Goal: Task Accomplishment & Management: Use online tool/utility

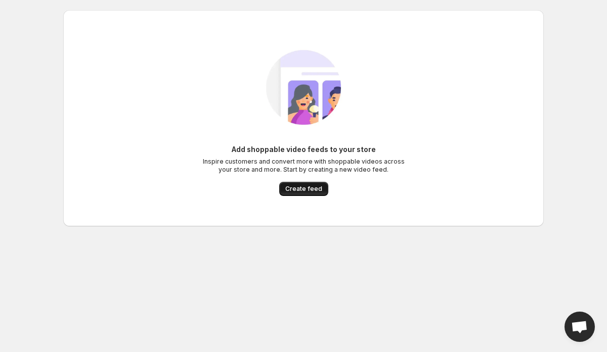
click at [311, 191] on span "Create feed" at bounding box center [303, 189] width 37 height 8
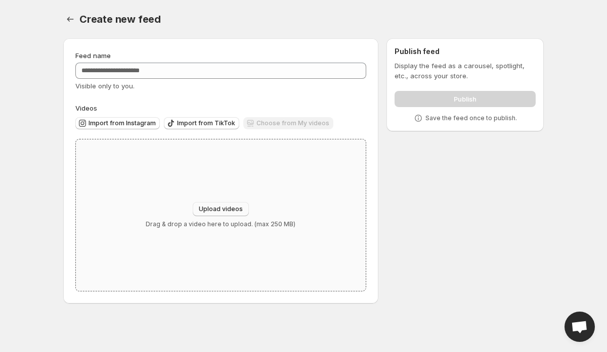
click at [214, 208] on span "Upload videos" at bounding box center [221, 209] width 44 height 8
type input "**********"
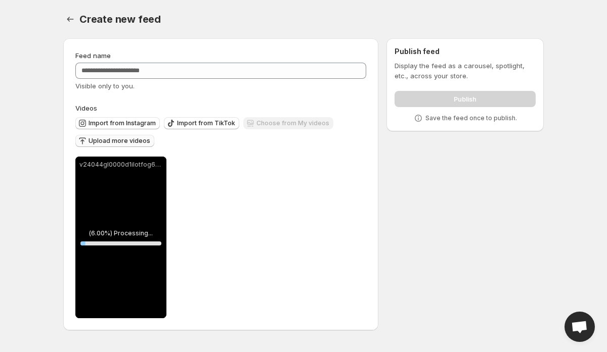
click at [132, 140] on span "Upload more videos" at bounding box center [119, 141] width 62 height 8
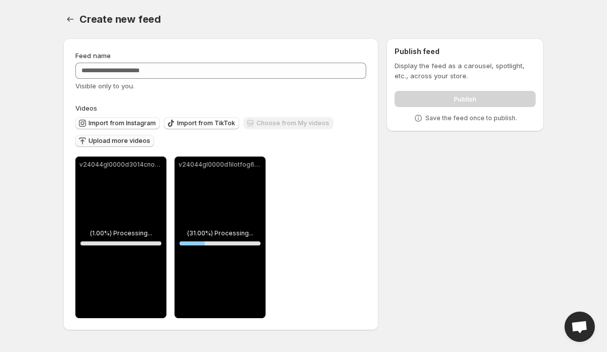
click at [136, 142] on span "Upload more videos" at bounding box center [119, 141] width 62 height 8
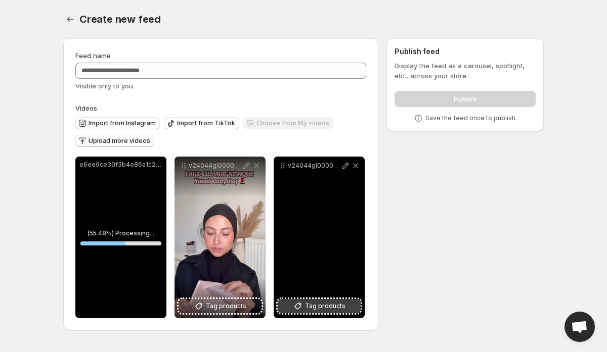
click at [303, 308] on icon at bounding box center [298, 306] width 10 height 10
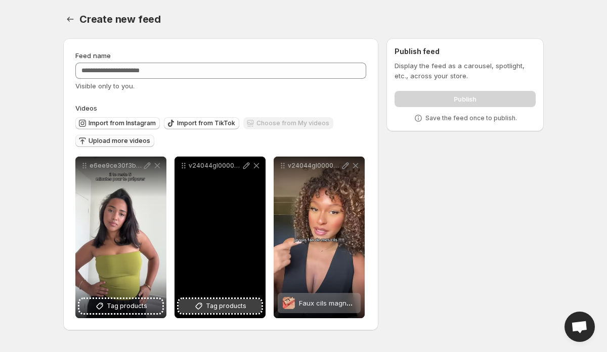
click at [233, 308] on span "Tag products" at bounding box center [226, 306] width 40 height 10
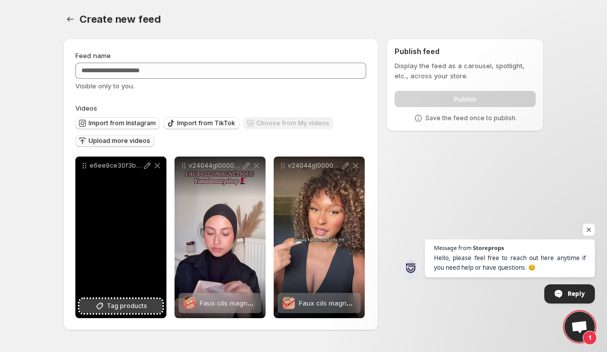
click at [116, 309] on span "Tag products" at bounding box center [127, 306] width 40 height 10
click at [144, 166] on icon at bounding box center [147, 166] width 10 height 10
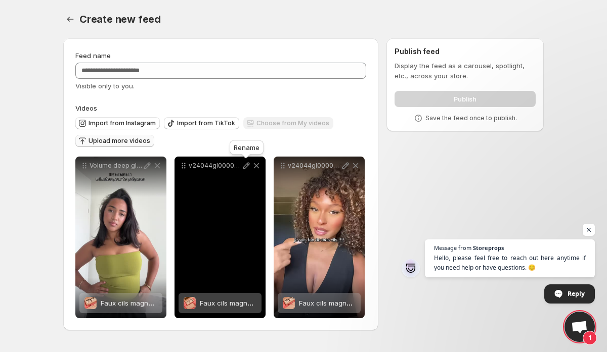
click at [245, 168] on icon at bounding box center [246, 166] width 10 height 10
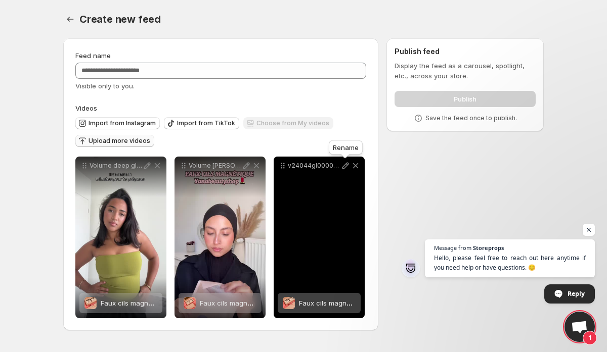
click at [343, 166] on icon at bounding box center [345, 166] width 10 height 10
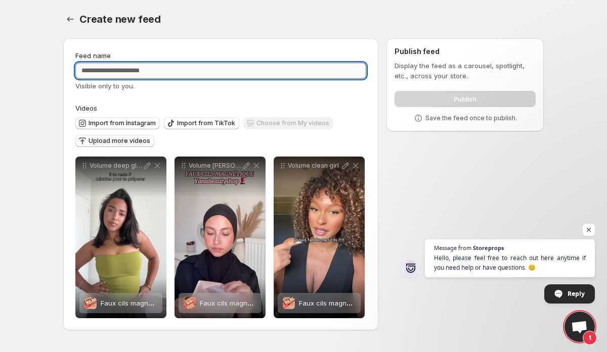
click at [279, 75] on input "Feed name" at bounding box center [220, 71] width 291 height 16
type input "**********"
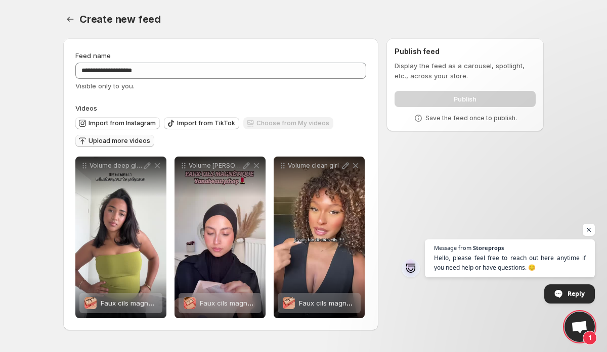
click at [355, 141] on div "Import from Instagram Import from TikTok Choose from My videos Upload more vide…" at bounding box center [218, 130] width 295 height 35
click at [588, 230] on span "Open chat" at bounding box center [588, 230] width 13 height 13
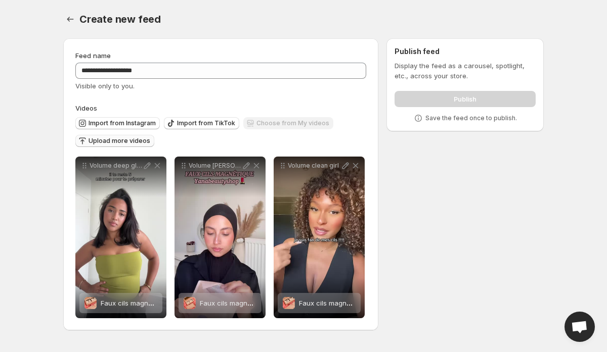
click at [455, 101] on div "Publish" at bounding box center [464, 97] width 141 height 20
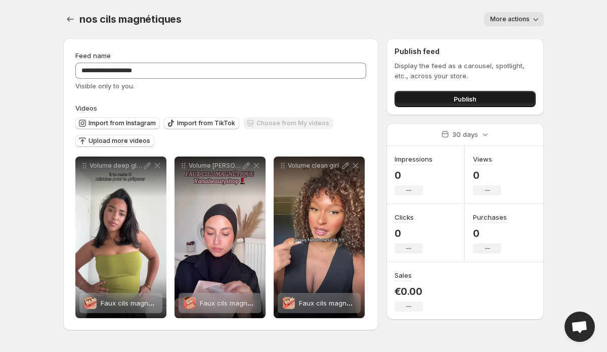
click at [436, 102] on button "Publish" at bounding box center [464, 99] width 141 height 16
click at [456, 99] on span "Publish" at bounding box center [464, 99] width 23 height 10
click at [118, 140] on span "Upload more videos" at bounding box center [119, 141] width 62 height 8
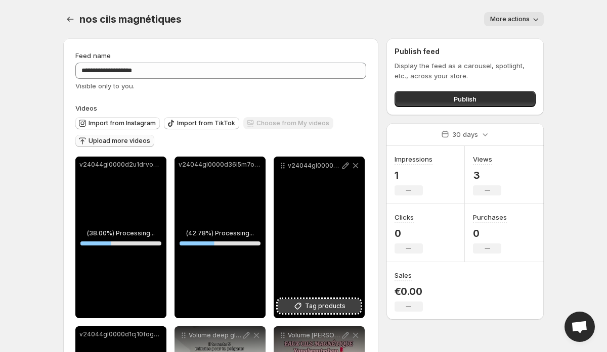
click at [300, 305] on icon at bounding box center [298, 306] width 10 height 10
click at [316, 166] on p "v24044gl0000d2kr79fog65vb2eklcjg" at bounding box center [314, 166] width 53 height 8
click at [343, 166] on icon at bounding box center [345, 166] width 7 height 7
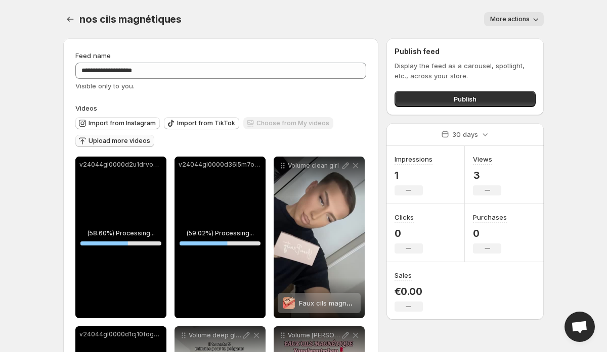
click at [245, 165] on p "v24044gl0000d36l5m7og65u0p5bq10g" at bounding box center [219, 165] width 83 height 8
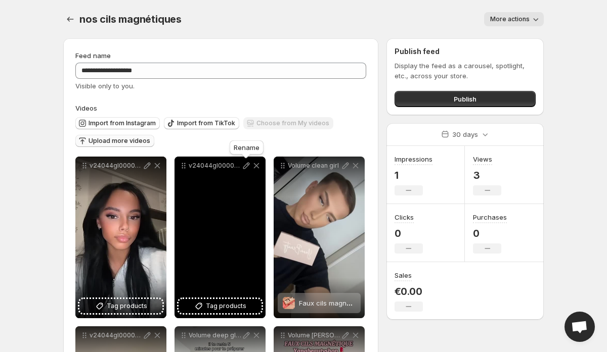
click at [248, 166] on icon at bounding box center [246, 166] width 10 height 10
click at [205, 306] on button "Tag products" at bounding box center [219, 306] width 83 height 14
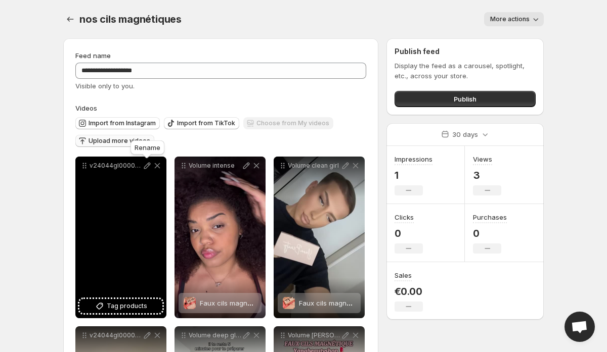
click at [147, 165] on icon at bounding box center [147, 166] width 7 height 7
click at [125, 308] on span "Tag products" at bounding box center [127, 306] width 40 height 10
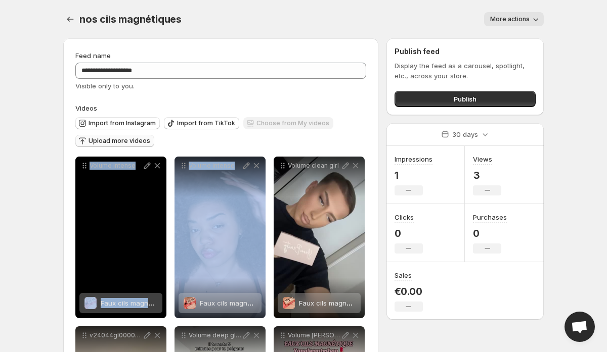
drag, startPoint x: 221, startPoint y: 249, endPoint x: 340, endPoint y: 130, distance: 167.6
click at [426, 101] on button "Publish" at bounding box center [464, 99] width 141 height 16
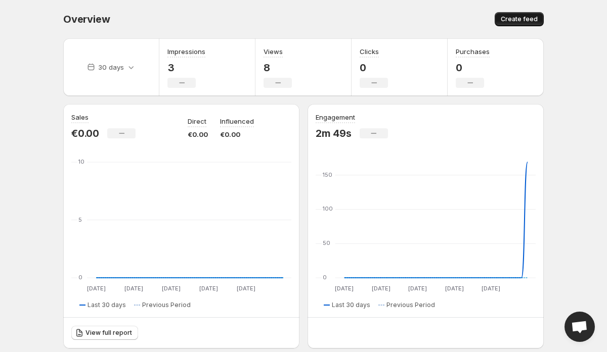
click at [526, 17] on span "Create feed" at bounding box center [518, 19] width 37 height 8
